Goal: Find specific page/section: Find specific page/section

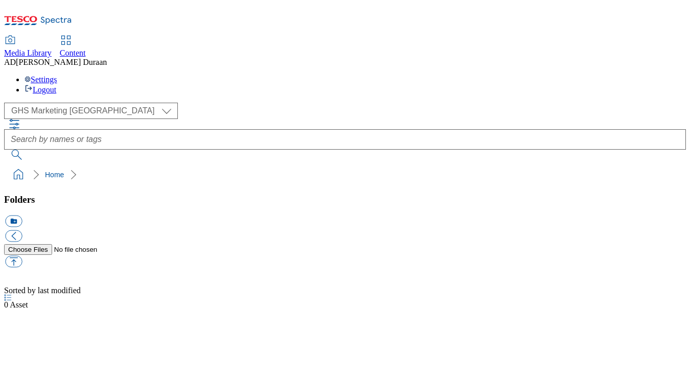
select select "flare-ghs-mktg"
click at [86, 49] on span "Content" at bounding box center [73, 53] width 26 height 9
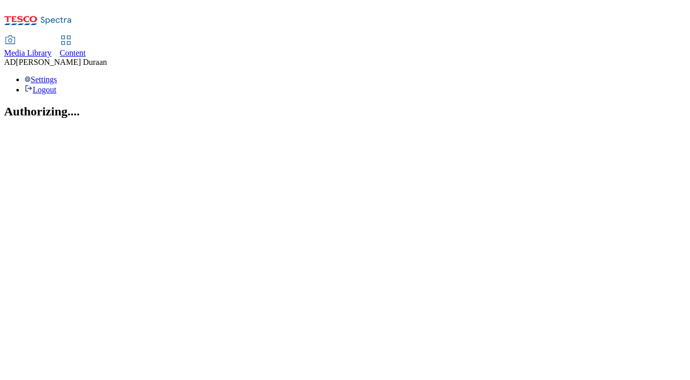
select select "ghs-[GEOGRAPHIC_DATA]"
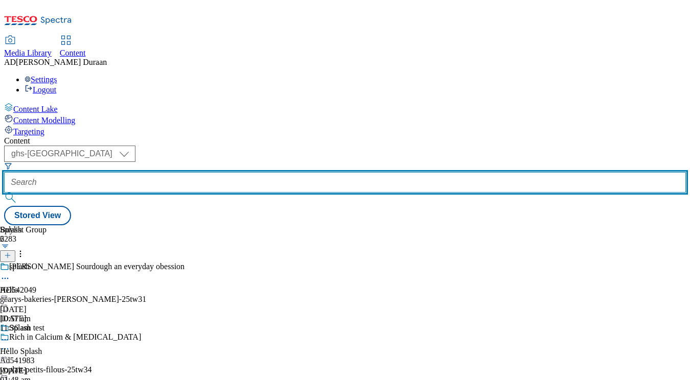
click at [250, 172] on input "text" at bounding box center [345, 182] width 682 height 20
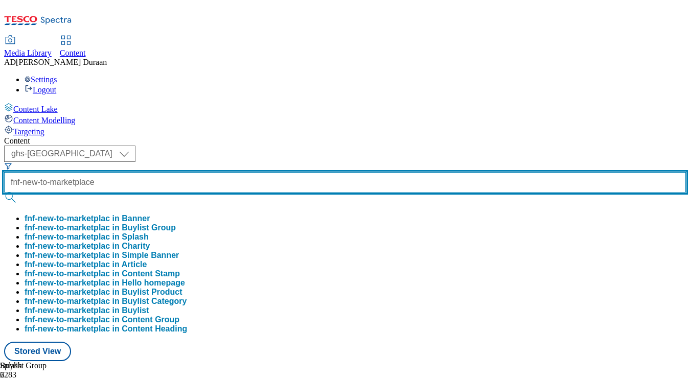
scroll to position [0, 4]
type input "fnf-new-to-marketplace"
click at [4, 193] on button "submit" at bounding box center [11, 198] width 14 height 10
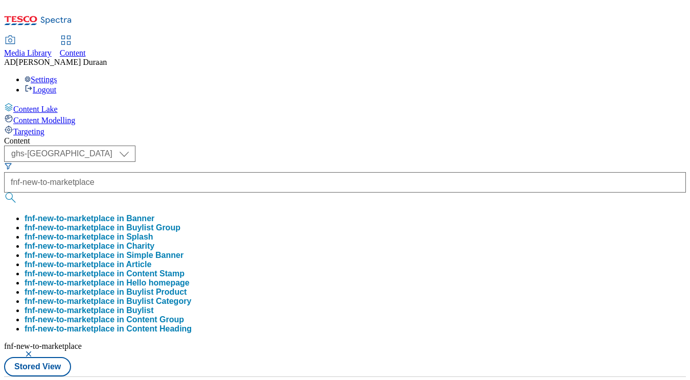
click at [18, 193] on button "submit" at bounding box center [11, 198] width 14 height 10
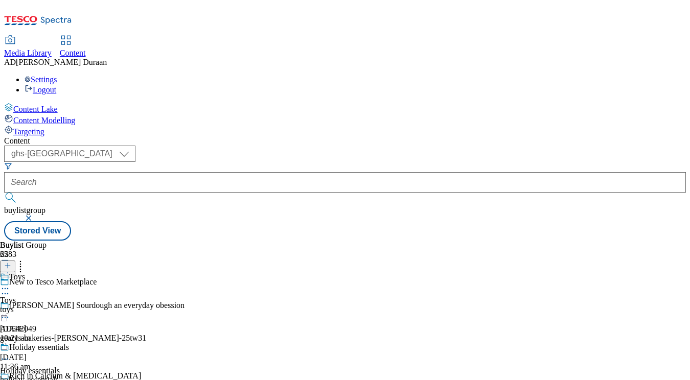
click at [10, 289] on icon at bounding box center [5, 294] width 10 height 10
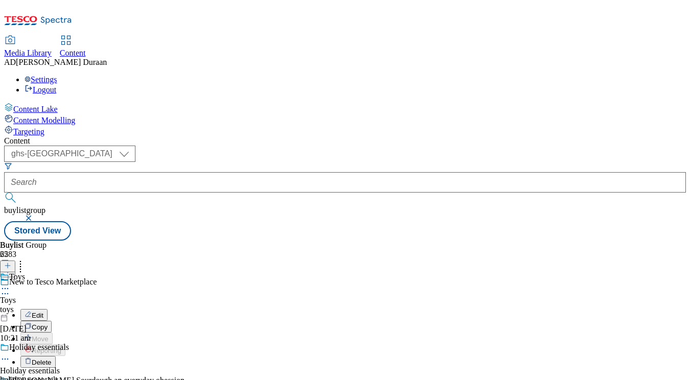
click at [69, 273] on div "Toys Toys toys 9 Sept 2025 10:21 am" at bounding box center [34, 308] width 69 height 71
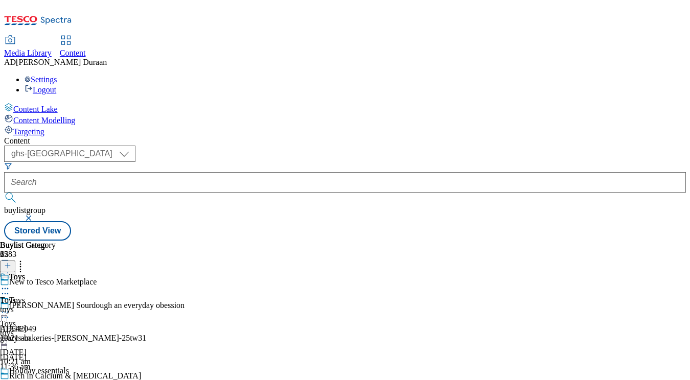
click at [10, 307] on icon at bounding box center [5, 312] width 10 height 10
